Goal: Check status: Check status

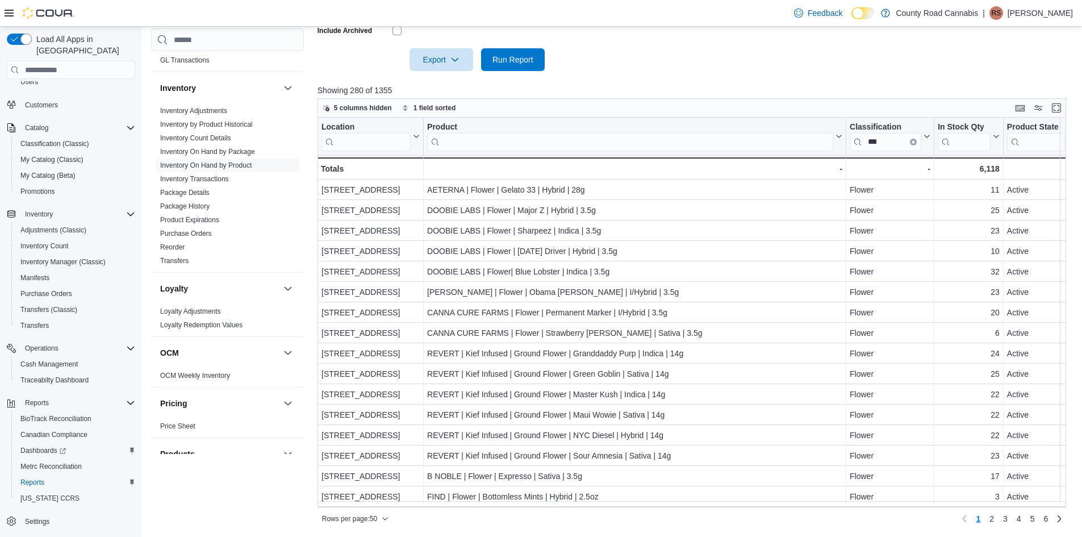
scroll to position [625, 0]
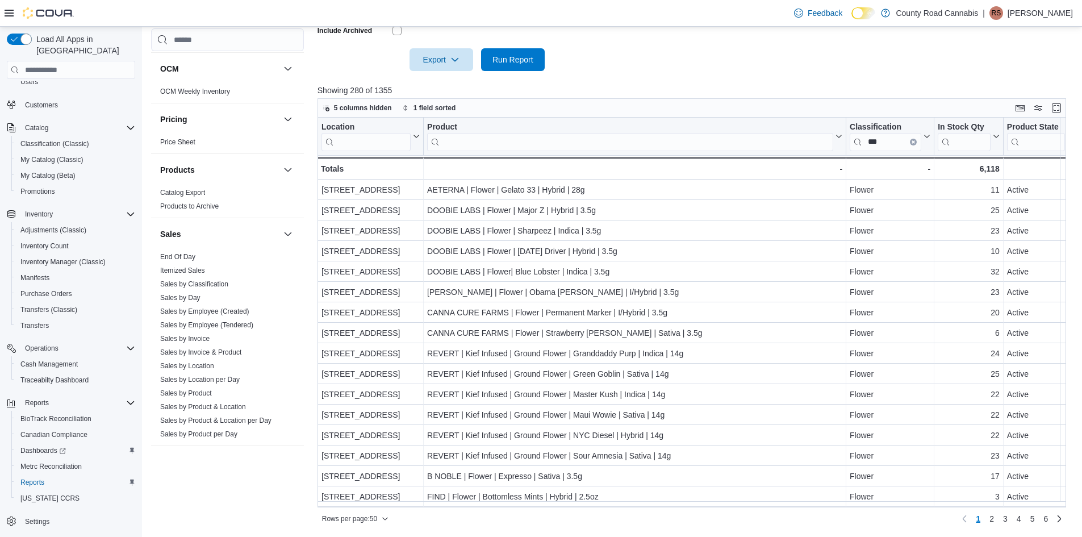
drag, startPoint x: 181, startPoint y: 253, endPoint x: 235, endPoint y: 525, distance: 277.3
click at [181, 253] on link "End Of Day" at bounding box center [177, 257] width 35 height 8
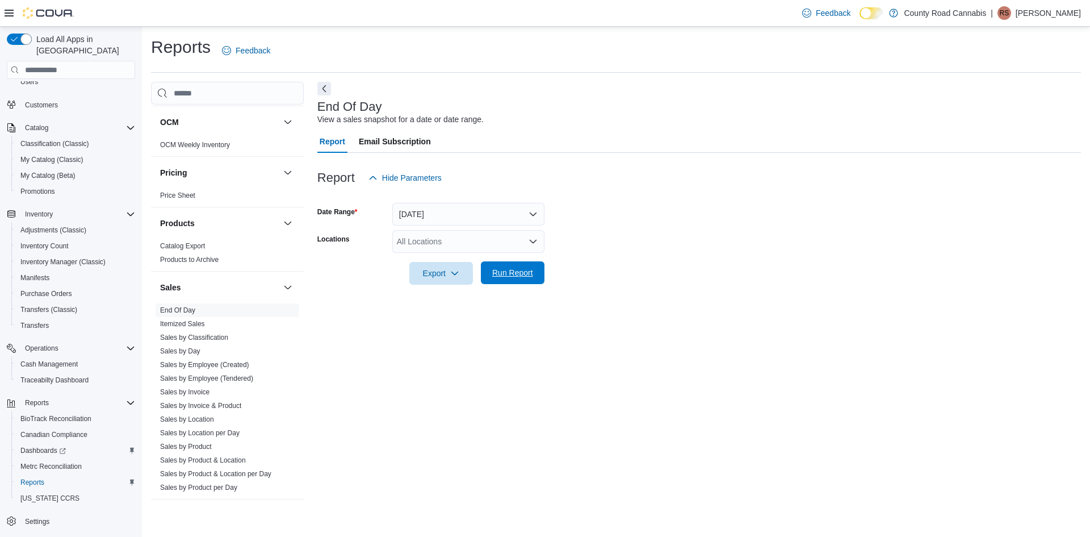
click at [525, 264] on span "Run Report" at bounding box center [513, 272] width 50 height 23
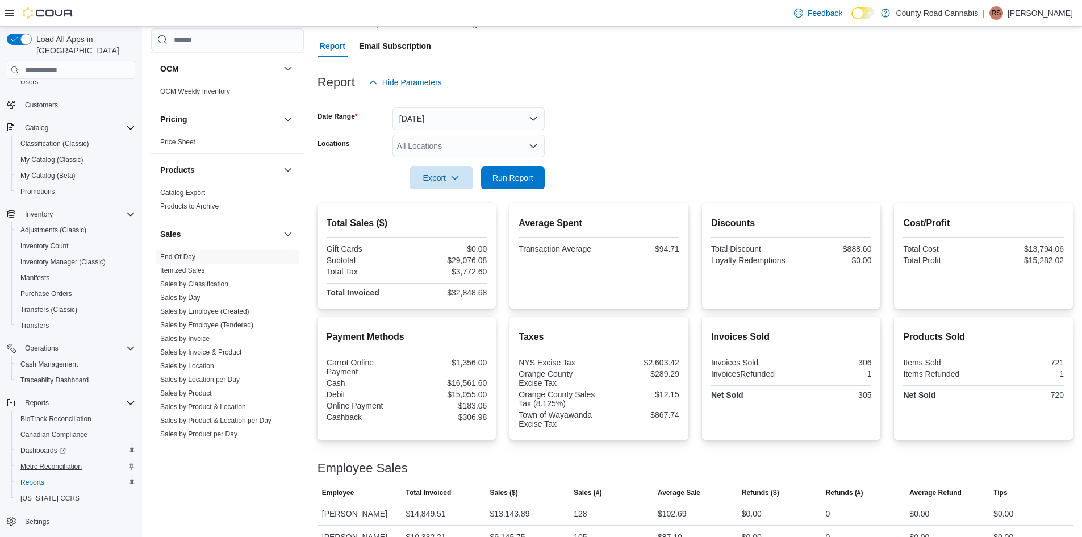
scroll to position [114, 0]
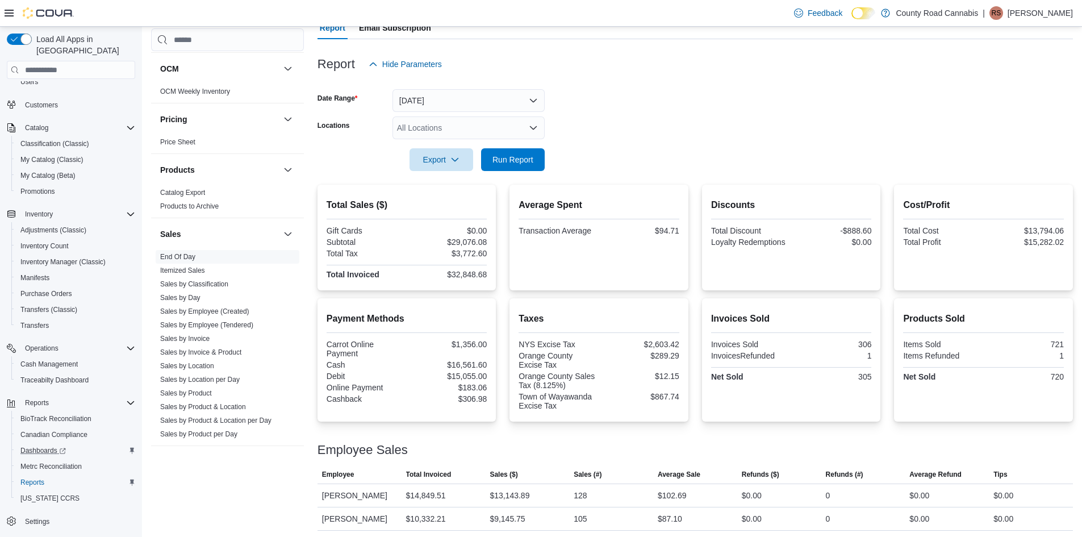
click at [86, 444] on div "Dashboards" at bounding box center [75, 451] width 119 height 14
